Goal: Information Seeking & Learning: Learn about a topic

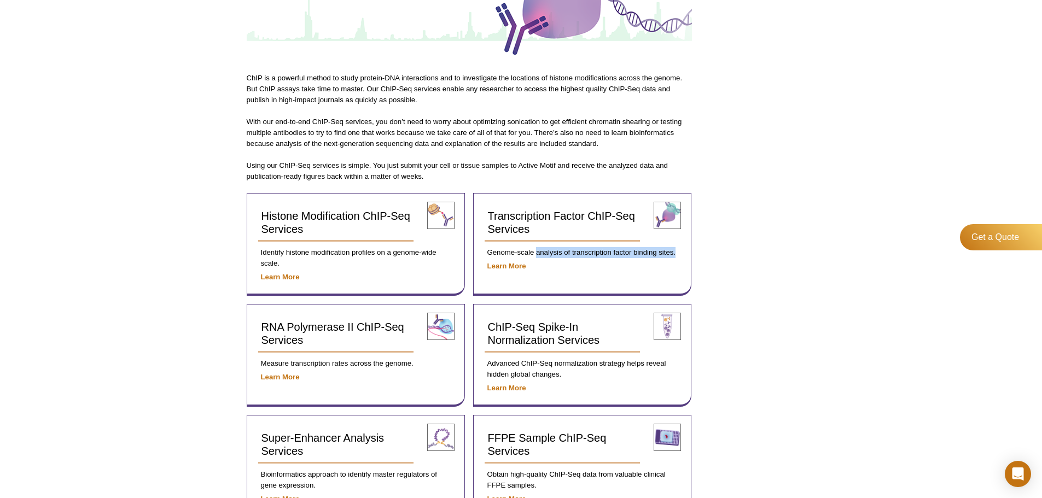
drag, startPoint x: 537, startPoint y: 253, endPoint x: 709, endPoint y: 252, distance: 171.8
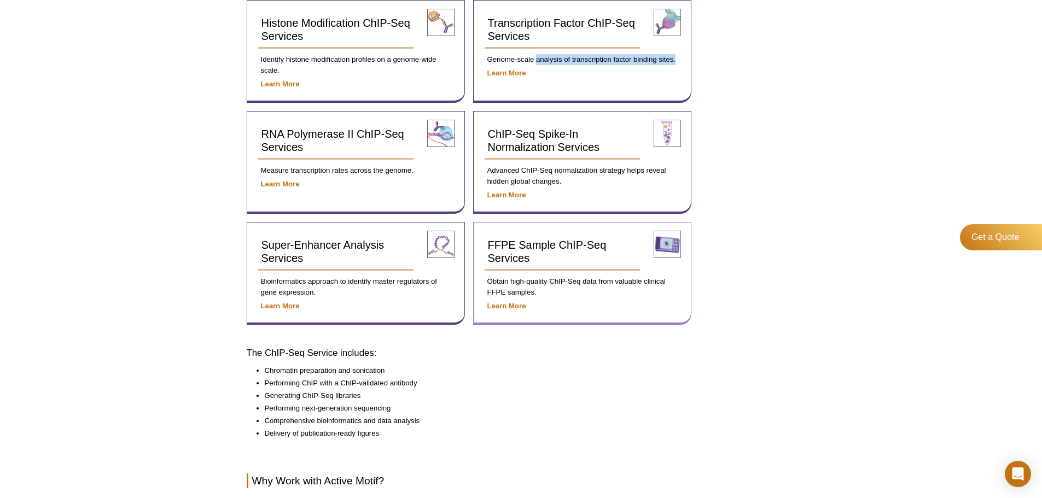
scroll to position [367, 0]
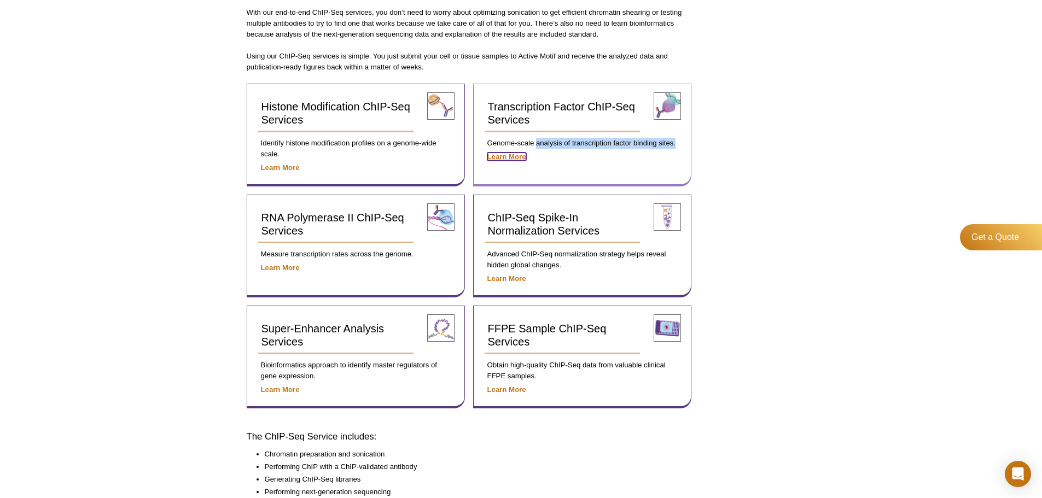
click at [508, 159] on strong "Learn More" at bounding box center [506, 157] width 39 height 8
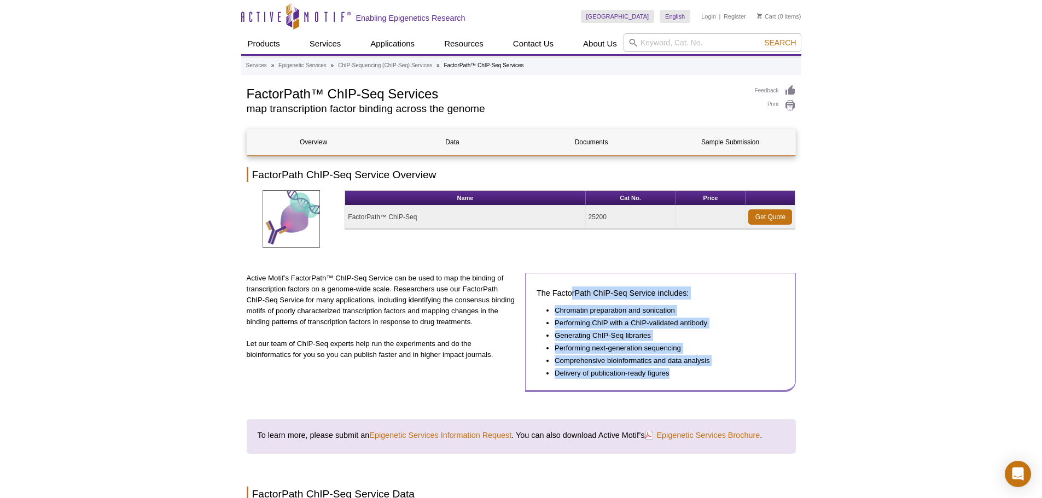
drag, startPoint x: 571, startPoint y: 294, endPoint x: 679, endPoint y: 369, distance: 132.0
click at [679, 369] on div "The FactorPath ChIP-Seq Service includes: Chromatin preparation and sonication …" at bounding box center [660, 332] width 271 height 119
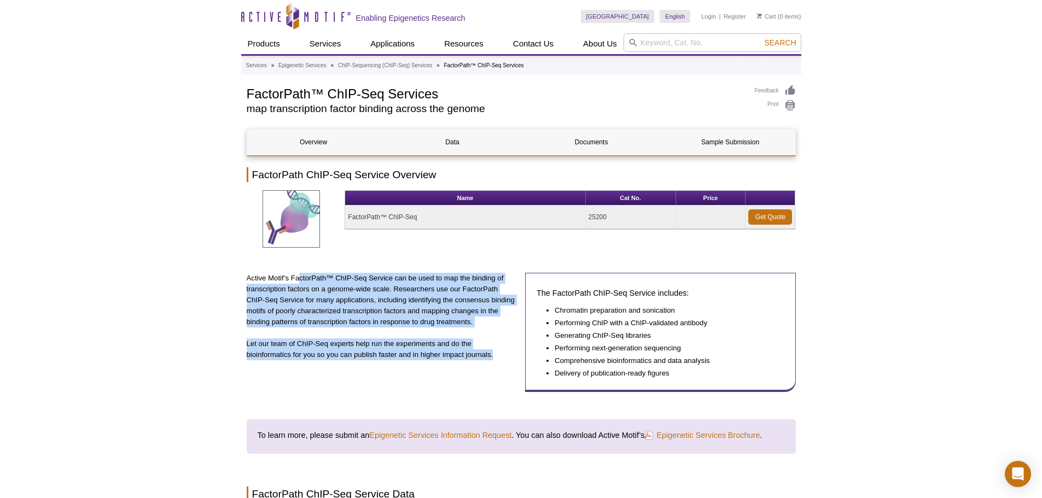
drag, startPoint x: 300, startPoint y: 278, endPoint x: 509, endPoint y: 355, distance: 223.3
click at [509, 355] on div "Active Motif’s FactorPath™ ChIP-Seq Service can be used to map the binding of t…" at bounding box center [382, 332] width 271 height 119
click at [485, 378] on div "Active Motif’s FactorPath™ ChIP-Seq Service can be used to map the binding of t…" at bounding box center [382, 332] width 271 height 119
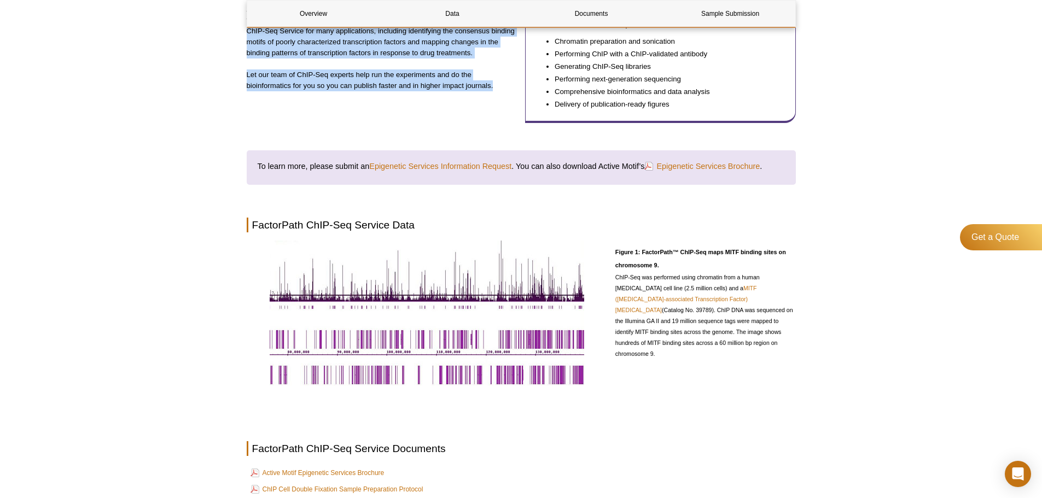
scroll to position [383, 0]
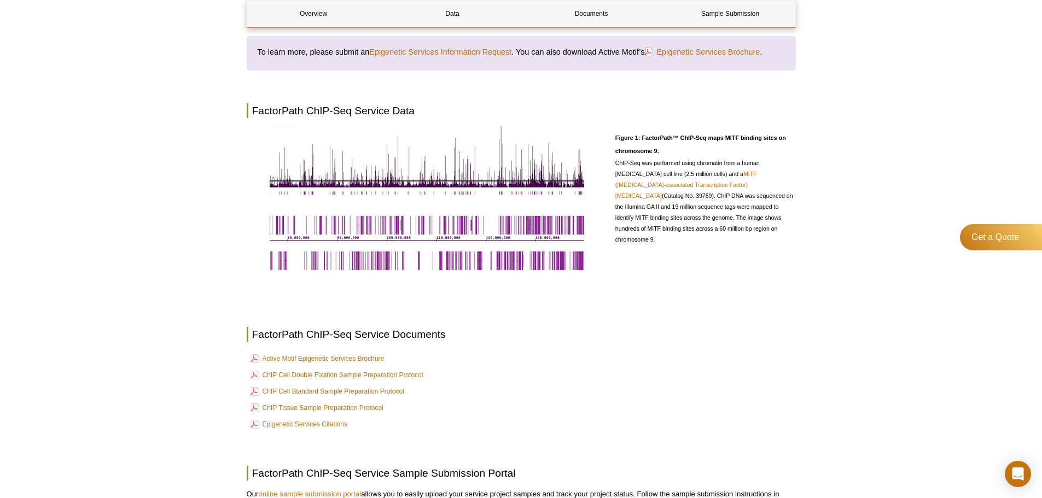
drag, startPoint x: 688, startPoint y: 138, endPoint x: 707, endPoint y: 225, distance: 88.4
click at [707, 225] on div "Figure 1: FactorPath™ ChIP-Seq maps MITF binding sites on chromosome 9. ChIP-Se…" at bounding box center [705, 200] width 181 height 149
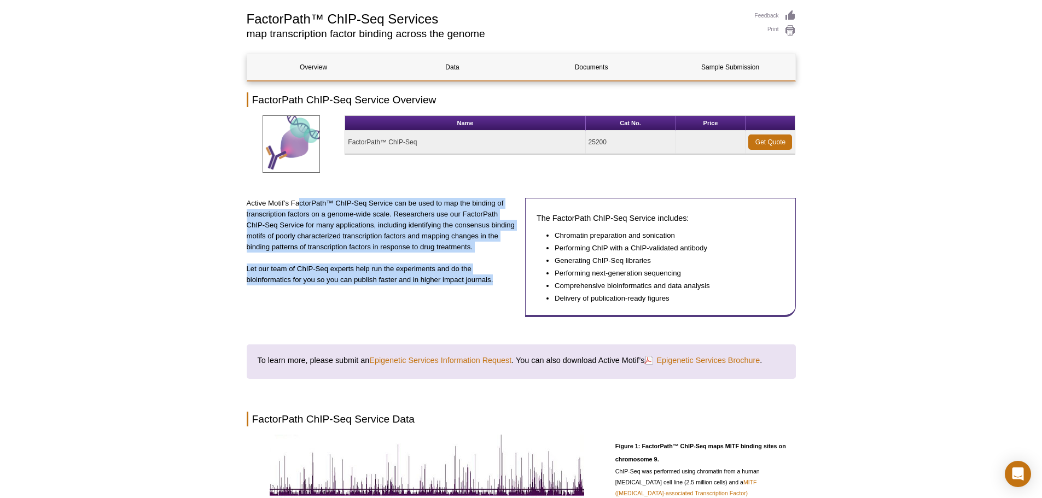
scroll to position [0, 0]
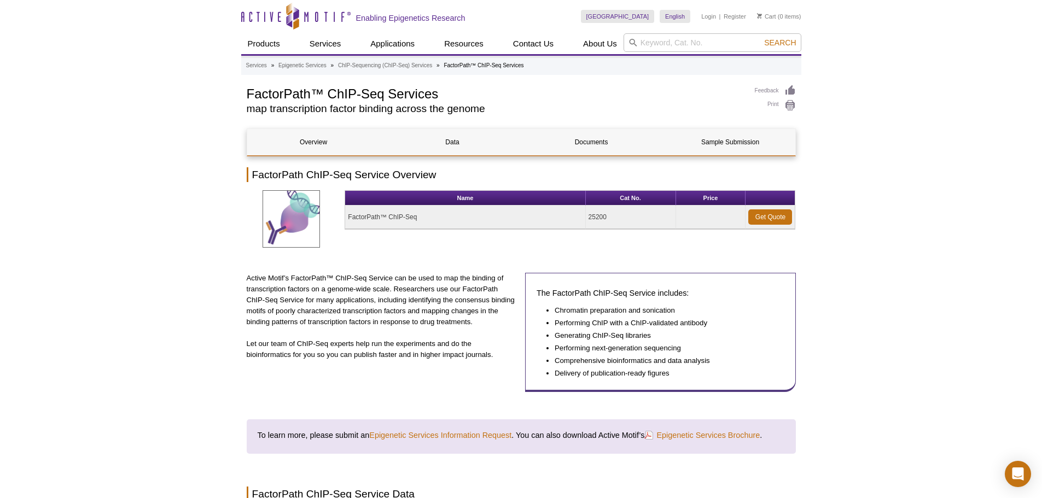
drag, startPoint x: 887, startPoint y: 202, endPoint x: 785, endPoint y: 44, distance: 189.1
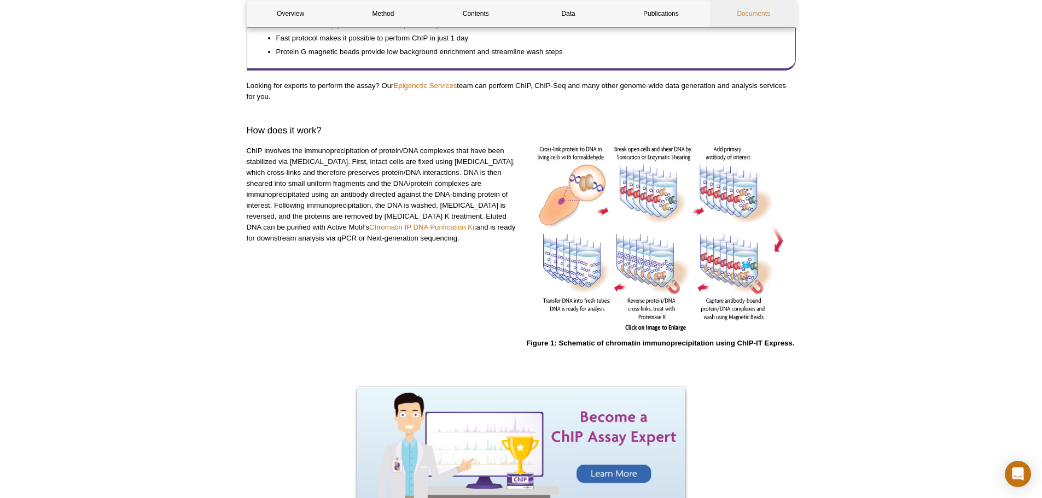
scroll to position [274, 0]
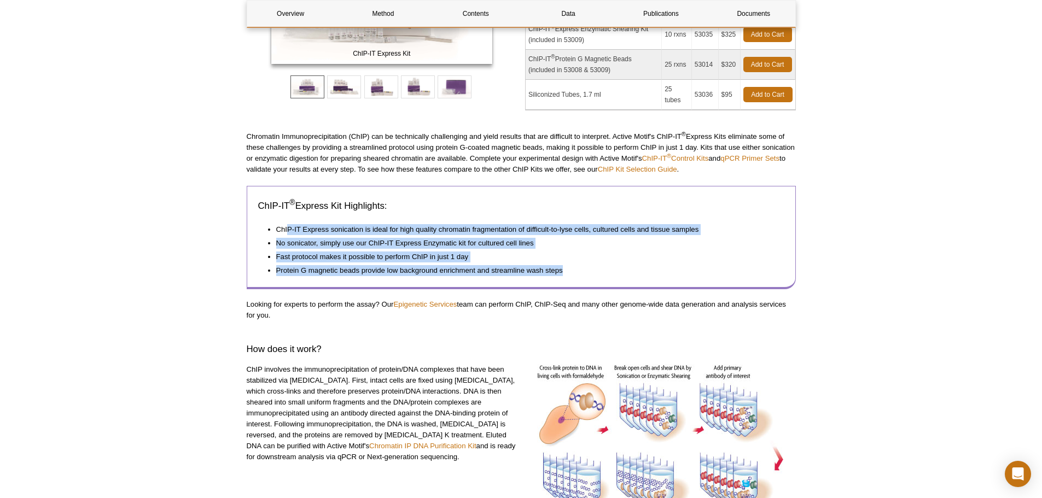
drag, startPoint x: 289, startPoint y: 230, endPoint x: 604, endPoint y: 281, distance: 318.7
click at [604, 281] on div "ChIP-IT ® Express Kit Highlights: ChIP-IT Express sonication is ideal for high …" at bounding box center [521, 237] width 549 height 103
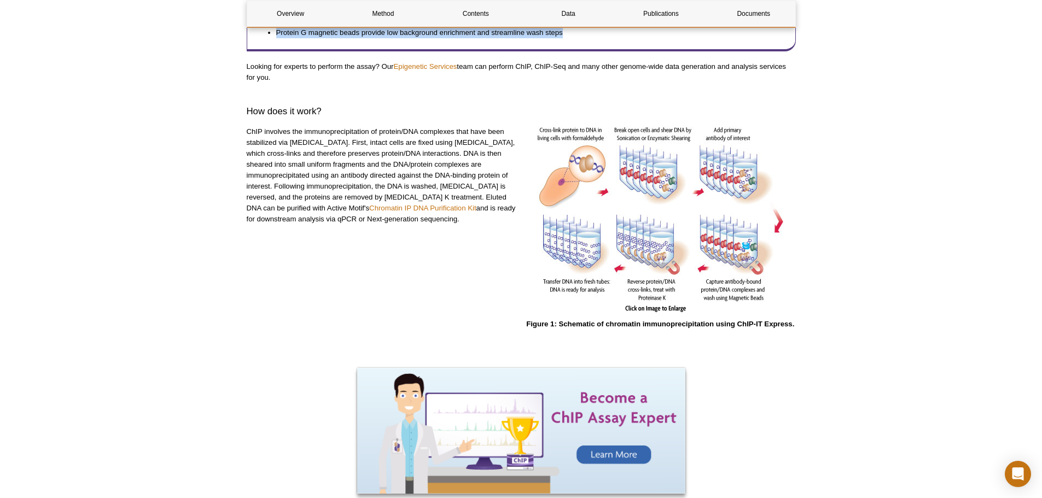
scroll to position [492, 0]
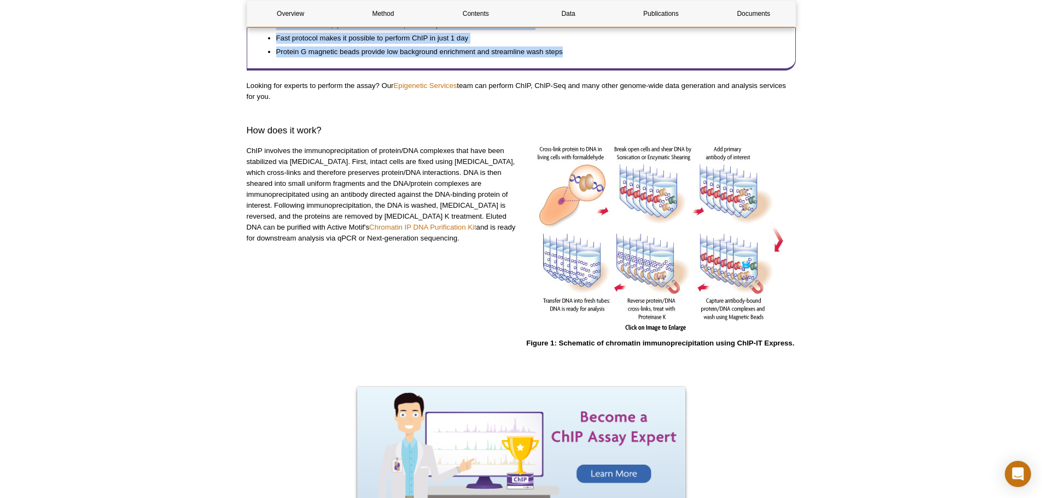
drag, startPoint x: 471, startPoint y: 85, endPoint x: 805, endPoint y: 95, distance: 334.4
drag, startPoint x: 358, startPoint y: 148, endPoint x: 467, endPoint y: 247, distance: 147.2
click at [467, 247] on div "ChIP involves the immunoprecipitation of protein/DNA complexes that have been s…" at bounding box center [382, 253] width 271 height 214
click at [463, 275] on div "ChIP involves the immunoprecipitation of protein/DNA complexes that have been s…" at bounding box center [382, 253] width 271 height 214
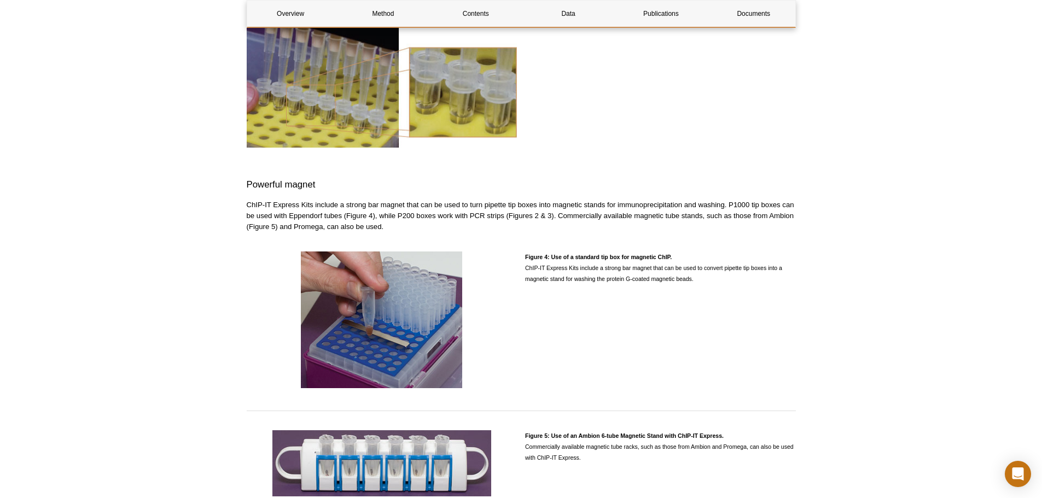
scroll to position [1368, 0]
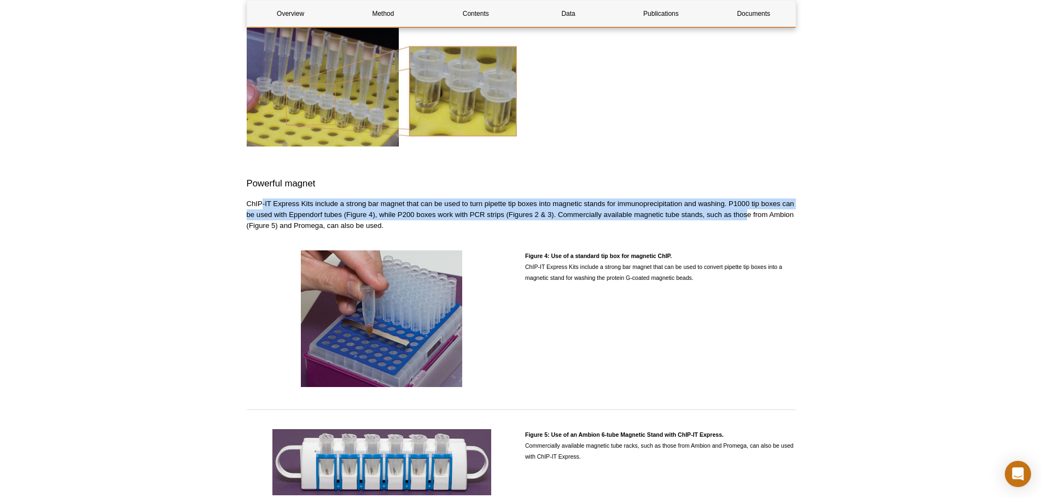
drag, startPoint x: 260, startPoint y: 201, endPoint x: 747, endPoint y: 214, distance: 486.5
click at [747, 214] on p "ChIP-IT Express Kits include a strong bar magnet that can be used to turn pipet…" at bounding box center [521, 215] width 549 height 33
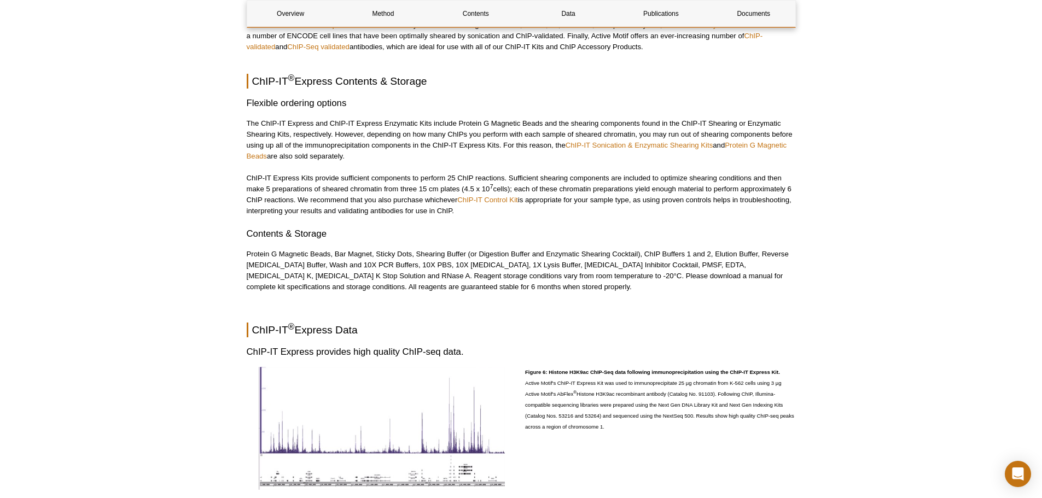
scroll to position [2079, 0]
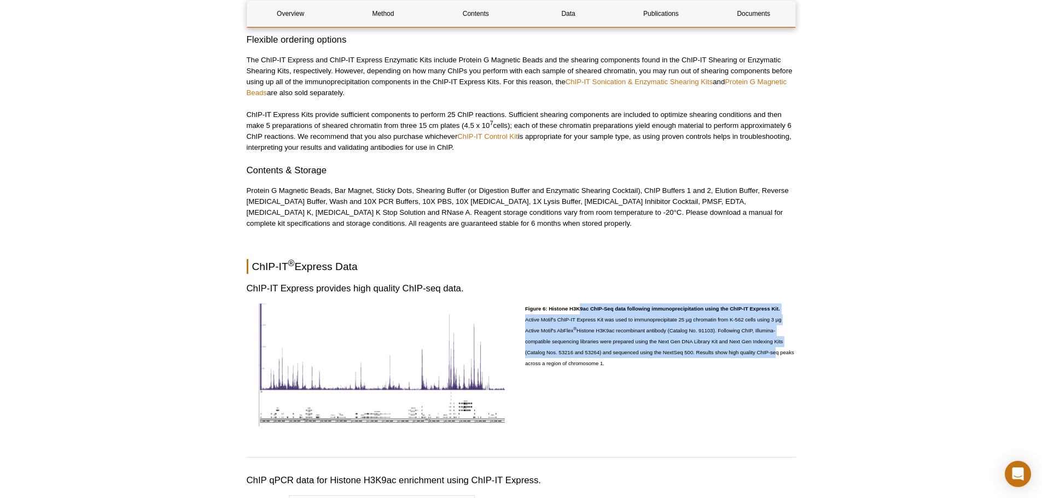
drag, startPoint x: 579, startPoint y: 309, endPoint x: 736, endPoint y: 355, distance: 163.6
click at [774, 352] on p "Figure 6: Histone H3K9ac ChIP-Seq data following immunoprecipitation using the …" at bounding box center [660, 337] width 271 height 66
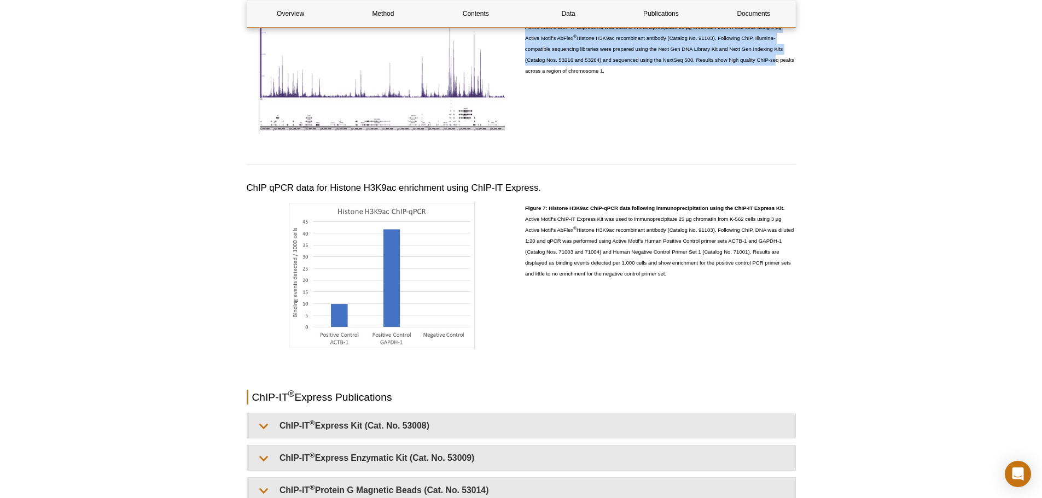
scroll to position [2352, 0]
